Goal: Entertainment & Leisure: Consume media (video, audio)

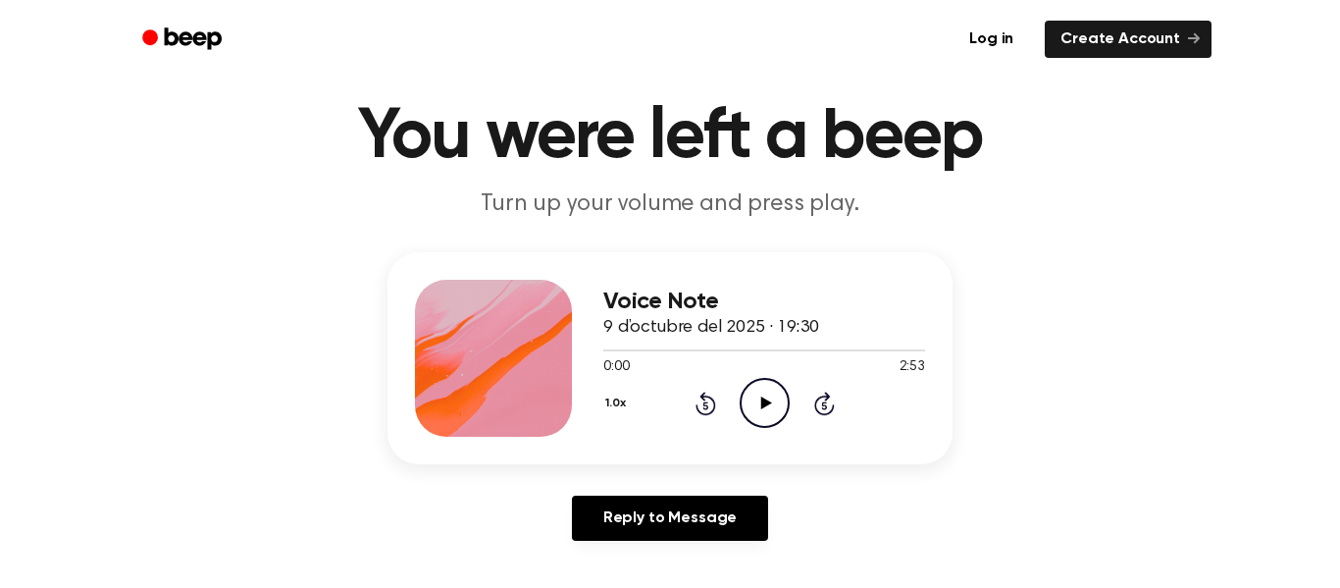
scroll to position [61, 0]
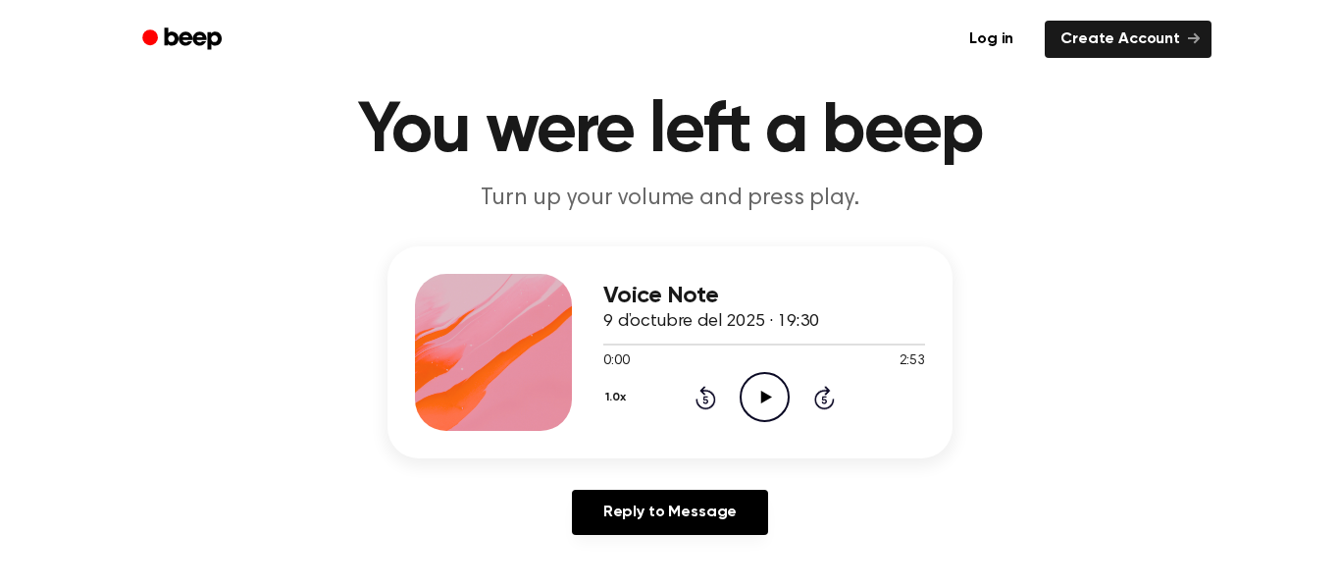
click at [759, 386] on icon "Play Audio" at bounding box center [765, 397] width 50 height 50
click at [773, 400] on icon "Play Audio" at bounding box center [765, 397] width 50 height 50
click at [779, 373] on icon "Play Audio" at bounding box center [765, 397] width 50 height 50
click at [793, 385] on div "1.0x Rewind 5 seconds Pause Audio Skip 5 seconds" at bounding box center [764, 397] width 322 height 50
click at [764, 388] on icon "Pause Audio" at bounding box center [765, 397] width 50 height 50
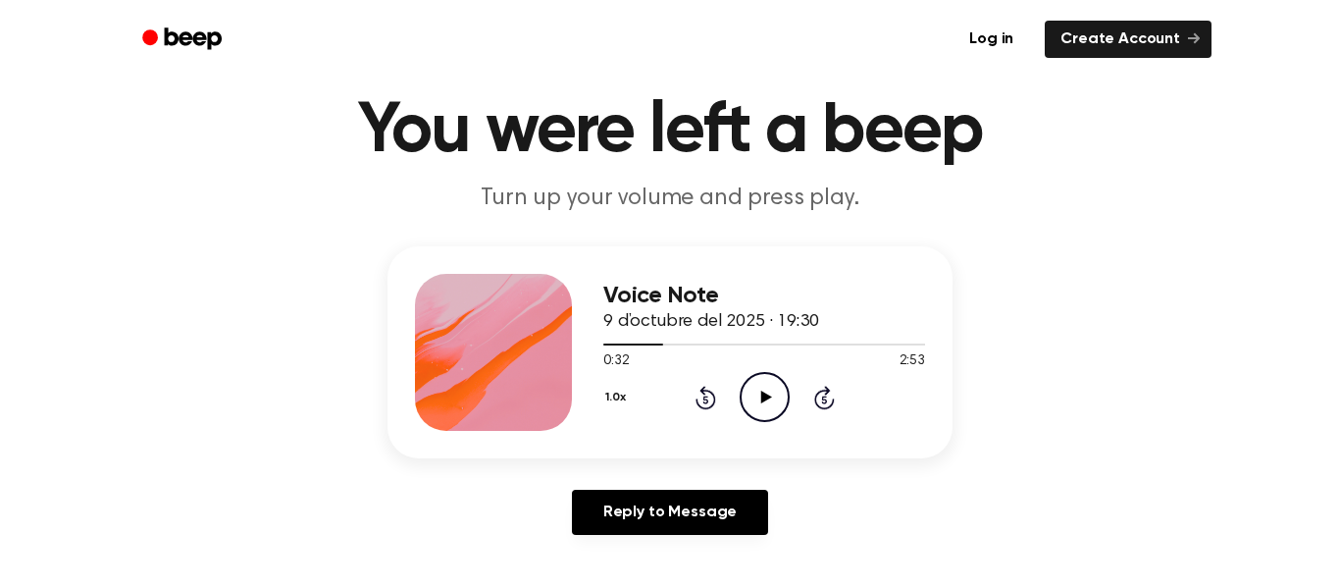
click at [705, 399] on icon at bounding box center [704, 399] width 5 height 8
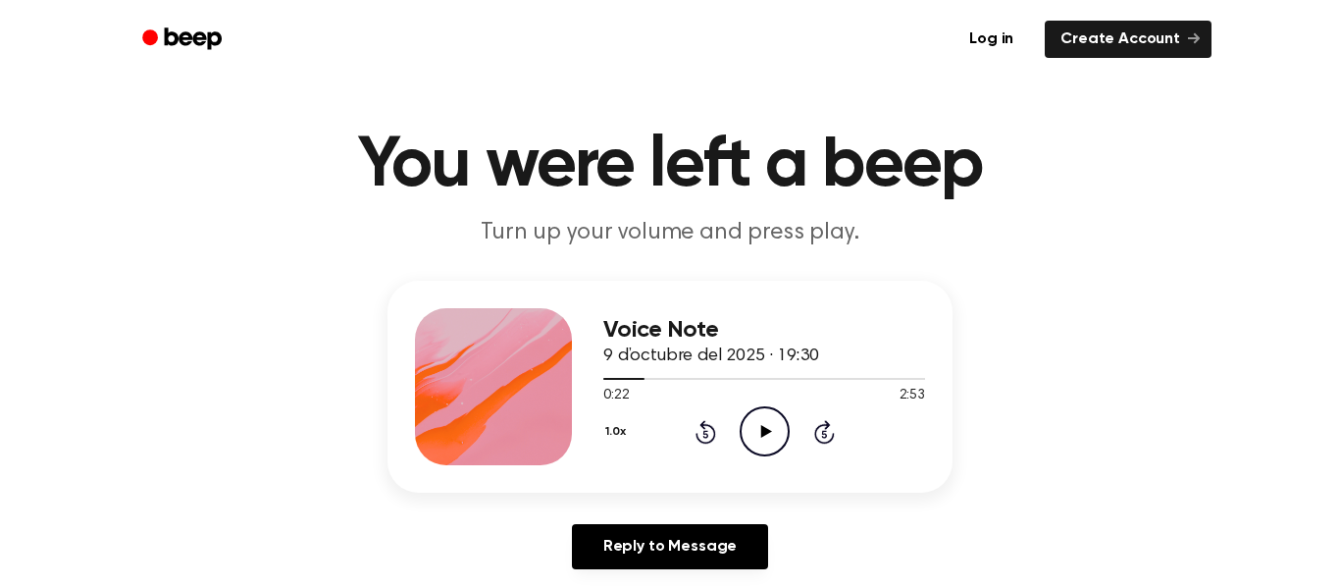
scroll to position [15, 0]
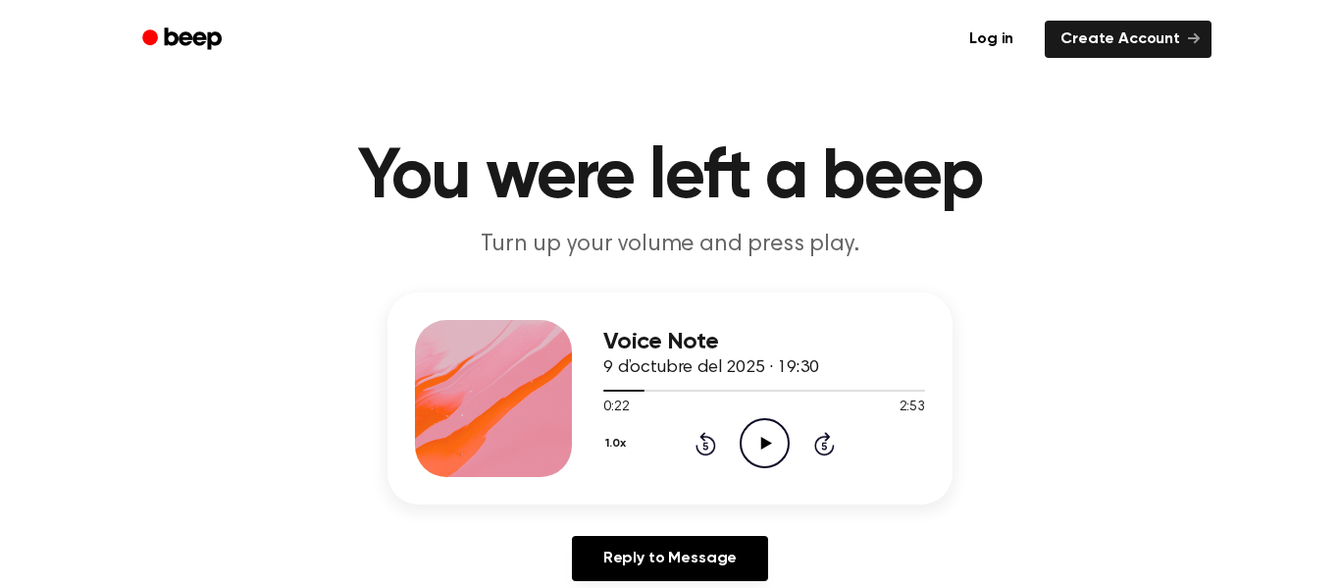
click at [705, 445] on icon at bounding box center [704, 445] width 5 height 8
click at [713, 448] on icon at bounding box center [705, 444] width 21 height 24
click at [705, 445] on icon at bounding box center [704, 445] width 5 height 8
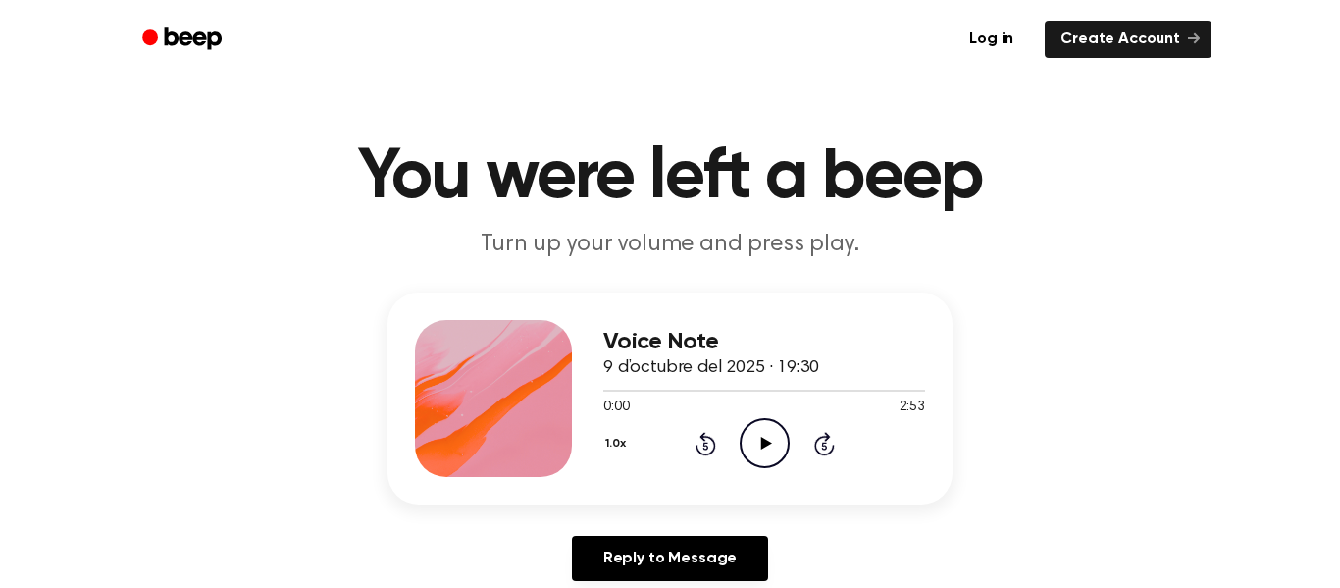
click at [760, 450] on icon "Play Audio" at bounding box center [765, 443] width 50 height 50
click at [760, 450] on icon "Pause Audio" at bounding box center [765, 443] width 50 height 50
click at [760, 450] on icon "Play Audio" at bounding box center [765, 443] width 50 height 50
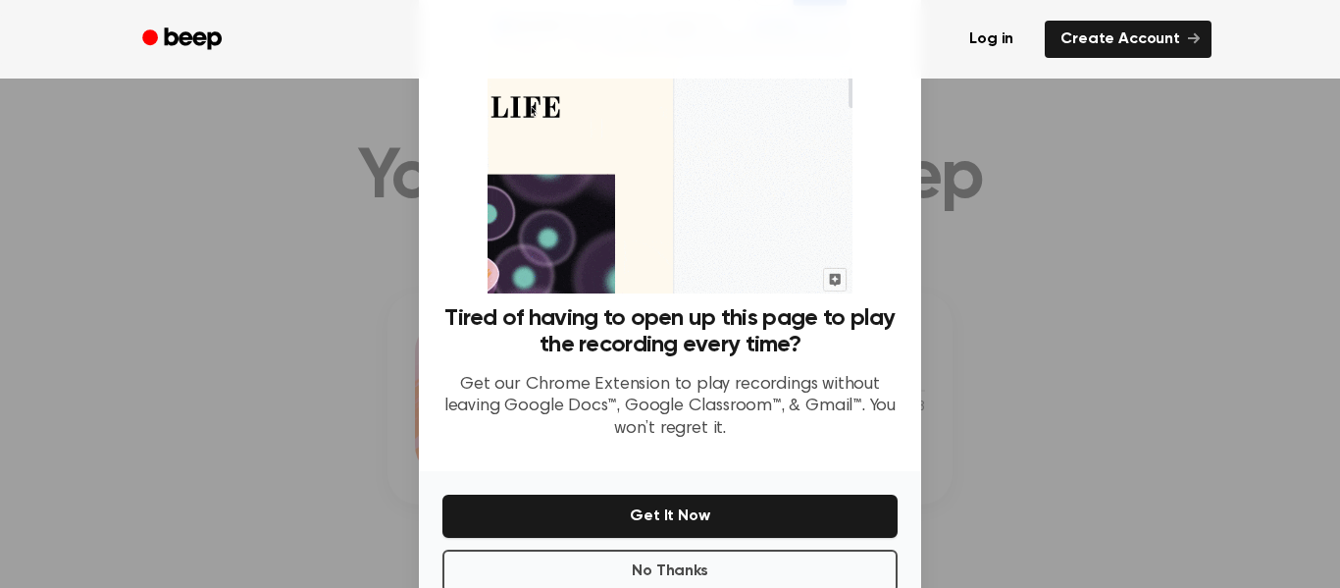
scroll to position [75, 0]
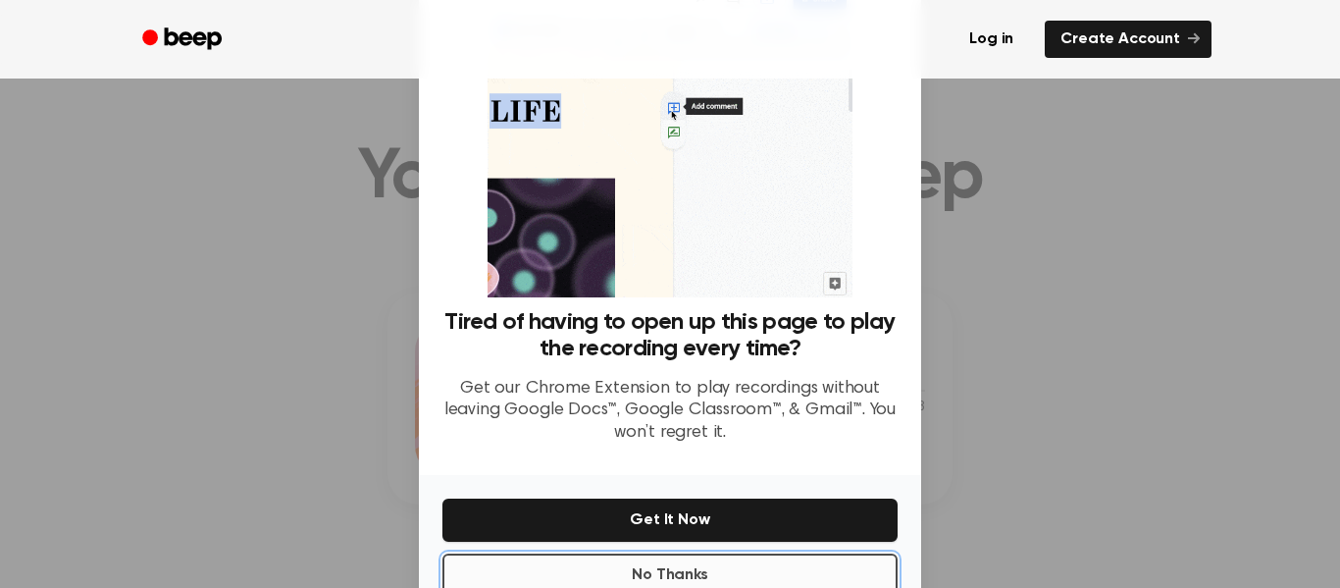
click at [647, 560] on button "No Thanks" at bounding box center [669, 574] width 455 height 43
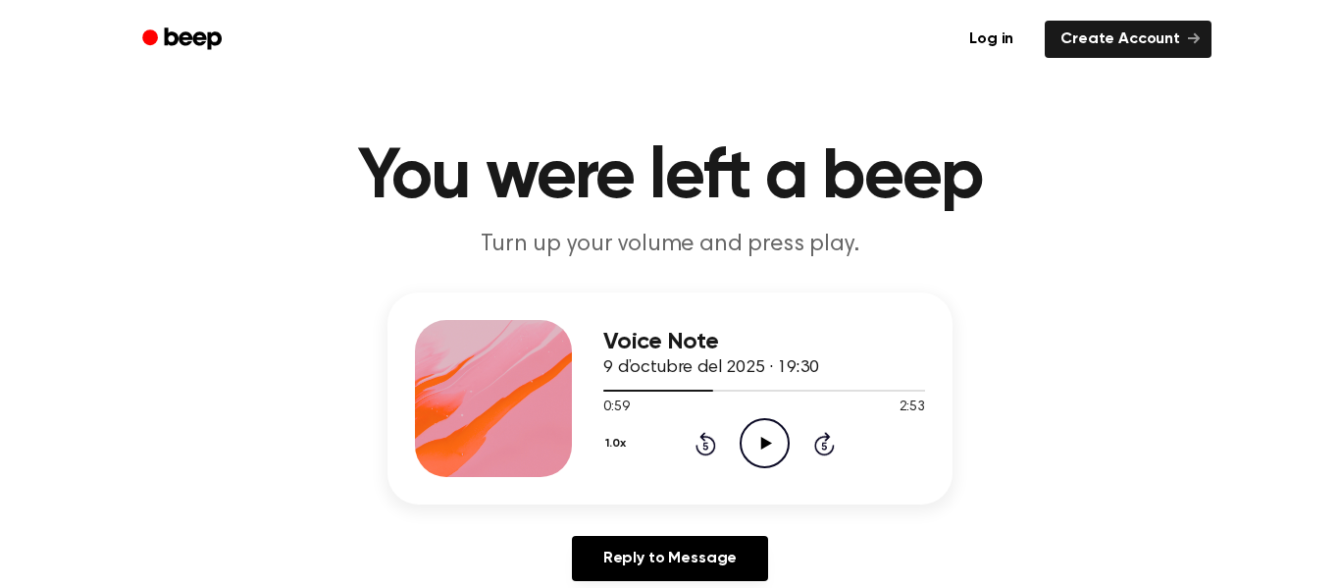
click at [741, 451] on circle at bounding box center [765, 443] width 48 height 48
click at [997, 26] on link "Log in" at bounding box center [991, 39] width 83 height 45
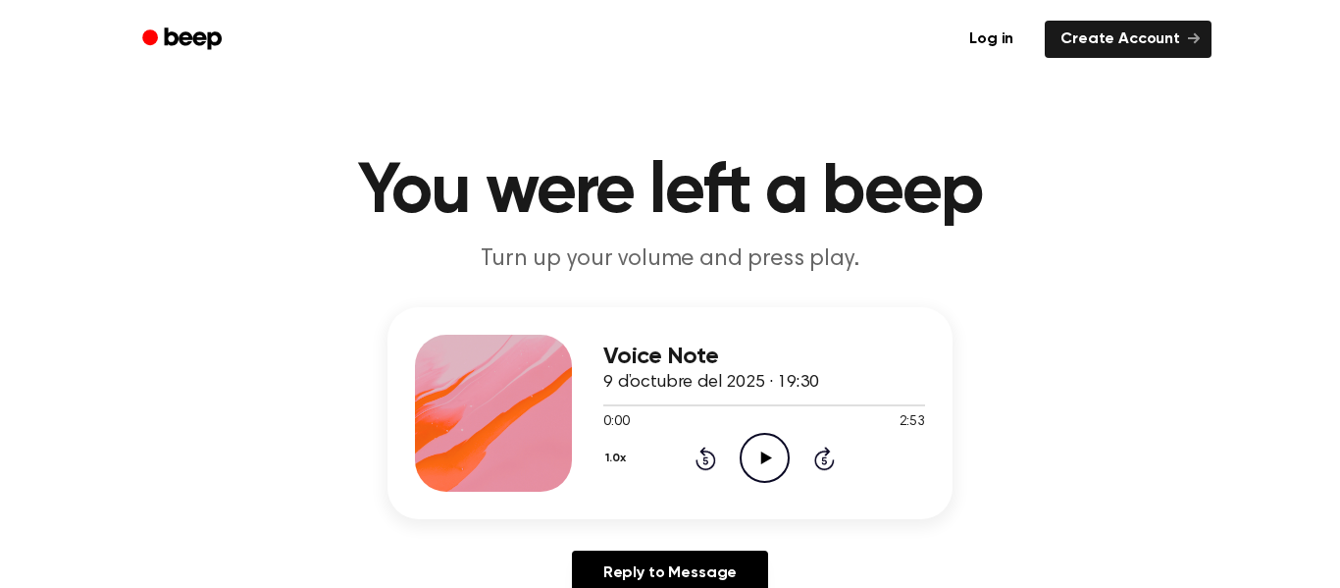
click at [744, 453] on icon "Play Audio" at bounding box center [765, 458] width 50 height 50
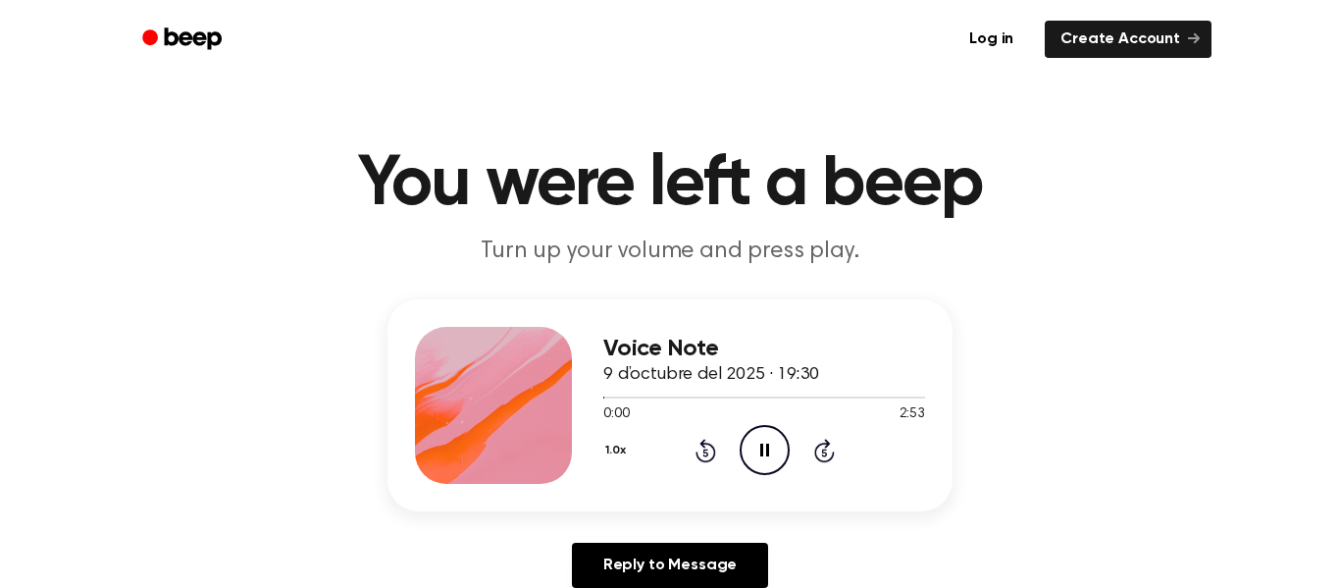
click at [614, 464] on button "1.0x" at bounding box center [617, 450] width 29 height 33
click at [656, 564] on icon at bounding box center [661, 560] width 20 height 20
click at [622, 456] on button "1.0x" at bounding box center [617, 450] width 29 height 33
click at [622, 494] on div "Playback Speed" at bounding box center [641, 494] width 76 height 39
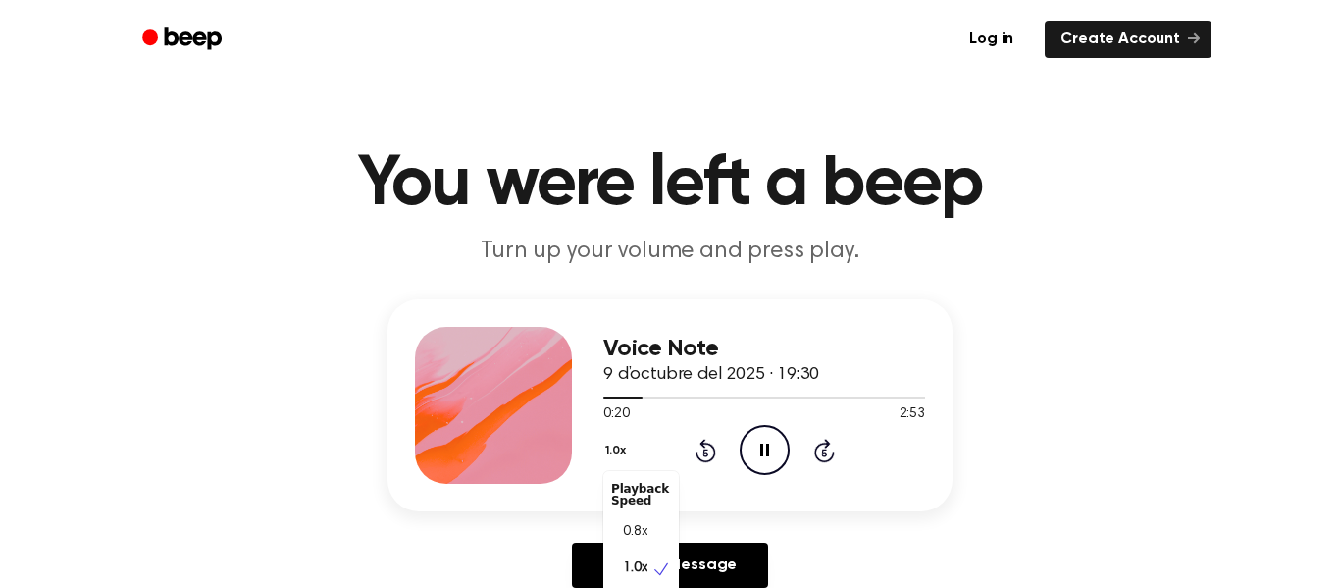
click at [622, 495] on div "Playback Speed" at bounding box center [641, 494] width 76 height 39
click at [649, 496] on div "Playback Speed" at bounding box center [641, 494] width 76 height 39
click at [623, 531] on span "0.8x" at bounding box center [635, 532] width 25 height 21
click at [616, 453] on button "0.8x" at bounding box center [619, 450] width 33 height 33
click at [619, 493] on div "Playback Speed" at bounding box center [641, 494] width 76 height 39
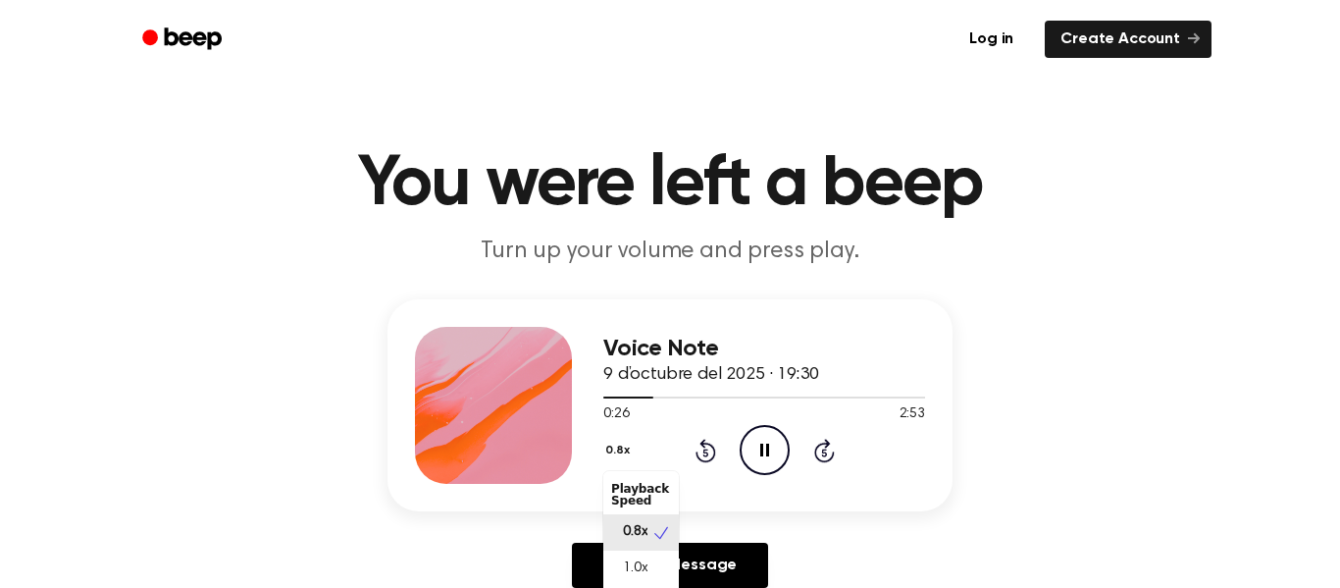
click at [653, 501] on div "Playback Speed" at bounding box center [641, 494] width 76 height 39
click at [648, 508] on div "Playback Speed" at bounding box center [641, 494] width 76 height 39
click at [657, 490] on div "Playback Speed" at bounding box center [641, 494] width 76 height 39
click at [660, 496] on div "Playback Speed" at bounding box center [641, 494] width 76 height 39
click at [656, 490] on div "Playback Speed" at bounding box center [641, 494] width 76 height 39
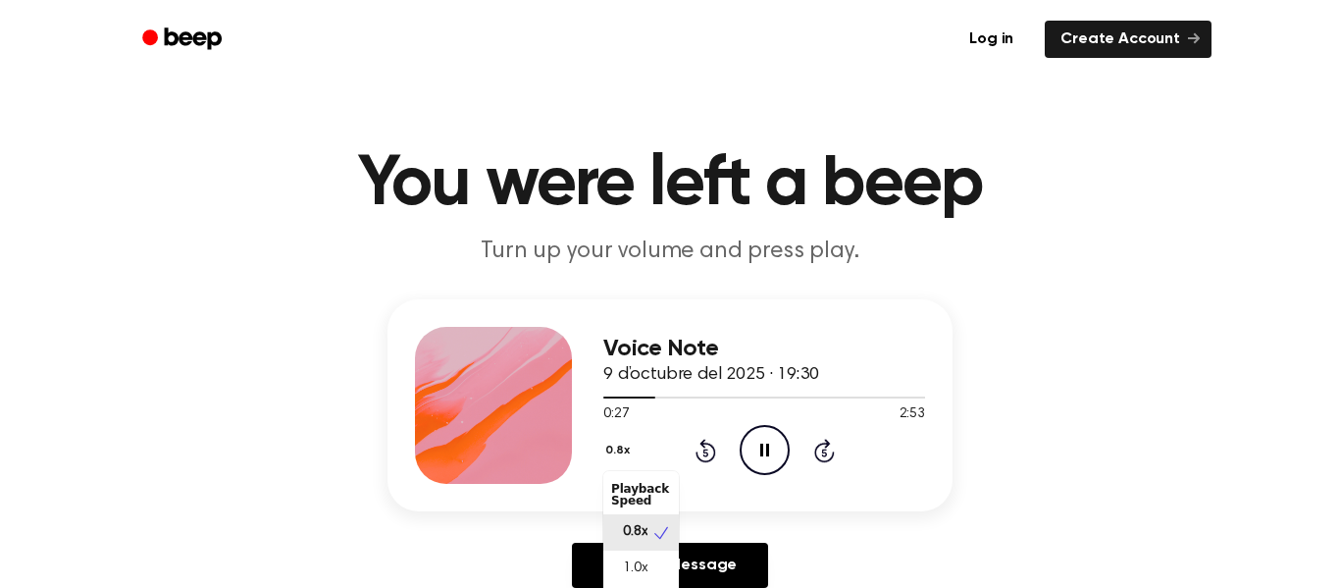
click at [660, 483] on div "Playback Speed" at bounding box center [641, 494] width 76 height 39
click at [641, 486] on div "Playback Speed" at bounding box center [641, 494] width 76 height 39
click at [648, 483] on div "Playback Speed" at bounding box center [641, 494] width 76 height 39
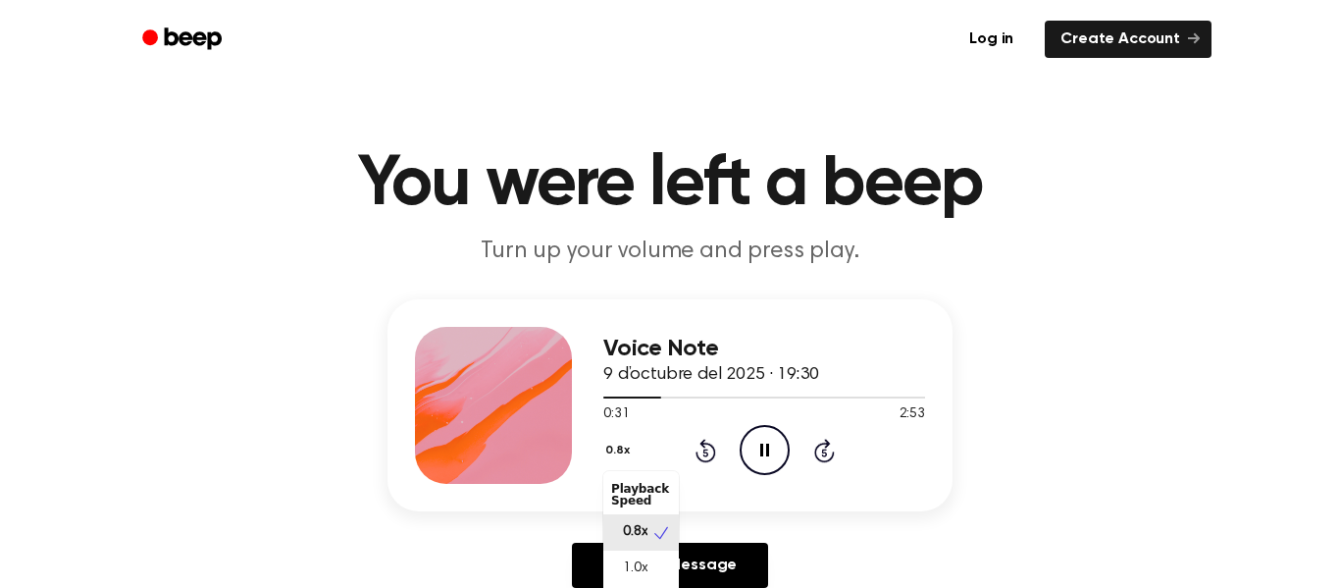
click at [648, 483] on div "Playback Speed" at bounding box center [641, 494] width 76 height 39
click at [641, 490] on div "Playback Speed" at bounding box center [641, 494] width 76 height 39
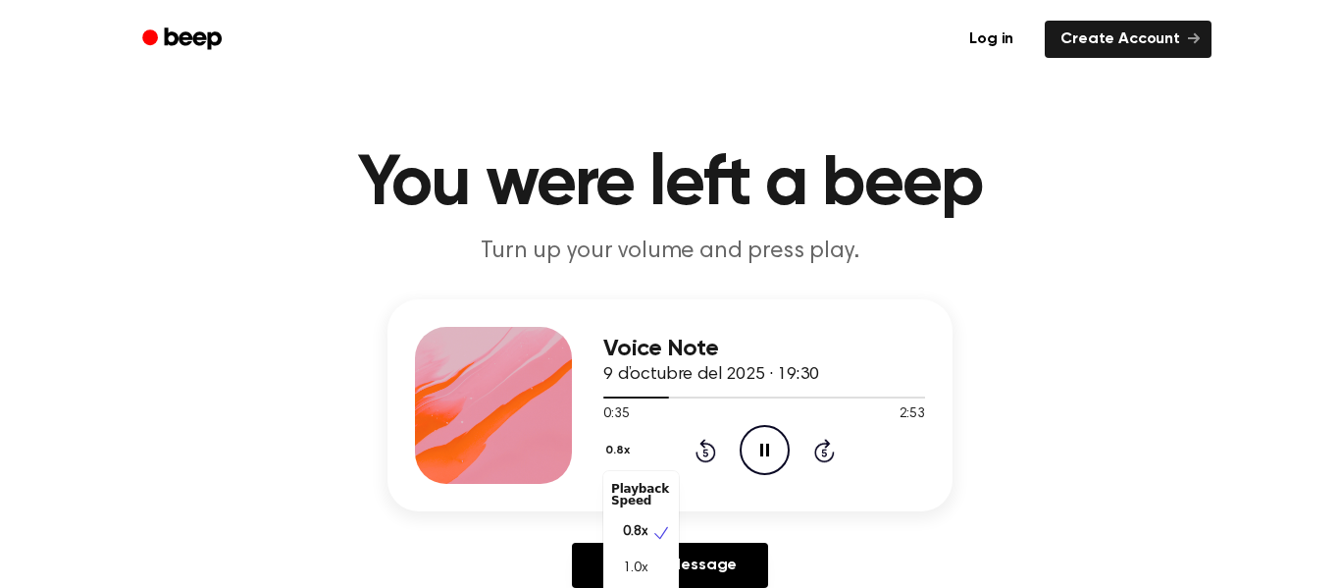
click at [641, 490] on div "Playback Speed" at bounding box center [641, 494] width 76 height 39
click at [627, 574] on span "1.0x" at bounding box center [635, 568] width 25 height 21
click at [618, 446] on button "1.0x" at bounding box center [617, 450] width 29 height 33
click at [215, 227] on main "You were left a beep Turn up your volume and press play. Voice Note 9 d’octubre…" at bounding box center [670, 597] width 1340 height 1210
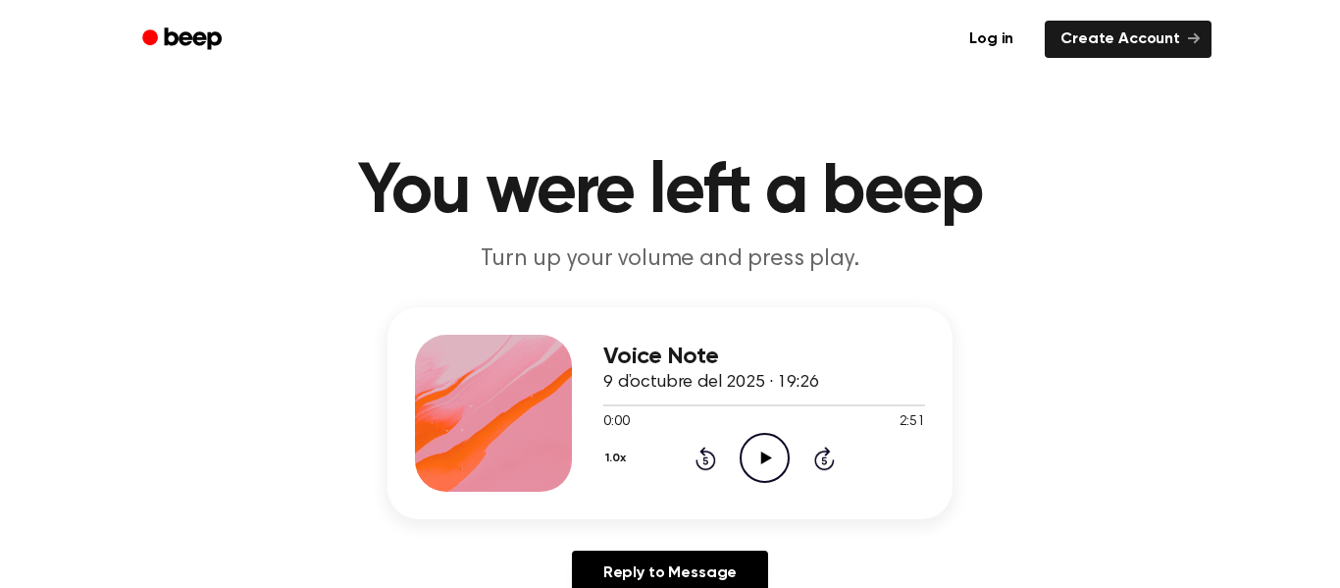
click at [763, 443] on icon "Play Audio" at bounding box center [765, 458] width 50 height 50
click at [623, 460] on button "1.0x" at bounding box center [617, 457] width 29 height 33
click at [758, 463] on icon "Play Audio" at bounding box center [765, 458] width 50 height 50
click at [611, 454] on button "1.0x" at bounding box center [617, 457] width 29 height 33
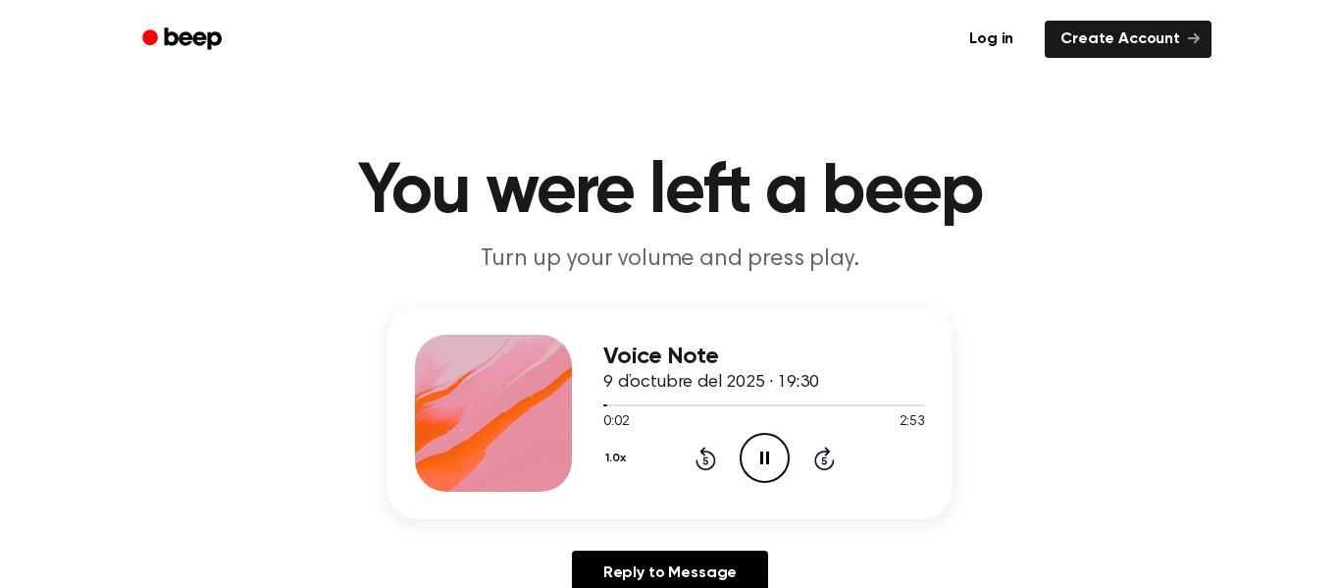
scroll to position [8, 0]
click at [751, 470] on icon "Play Audio" at bounding box center [765, 458] width 50 height 50
click at [764, 458] on icon at bounding box center [765, 457] width 11 height 13
click at [767, 457] on icon at bounding box center [765, 457] width 11 height 13
